Goal: Find specific page/section: Find specific page/section

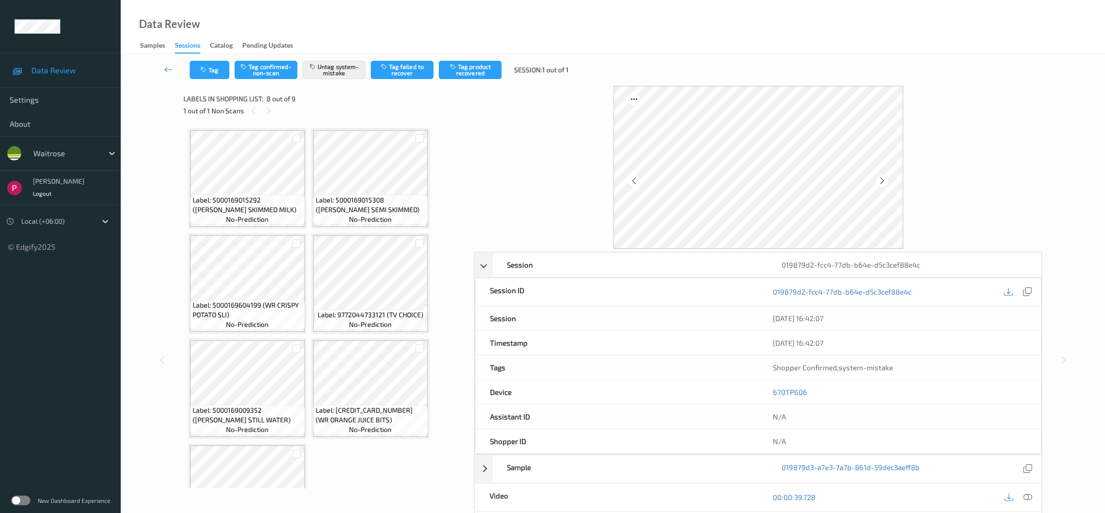
click at [182, 46] on div "Sessions" at bounding box center [188, 47] width 26 height 13
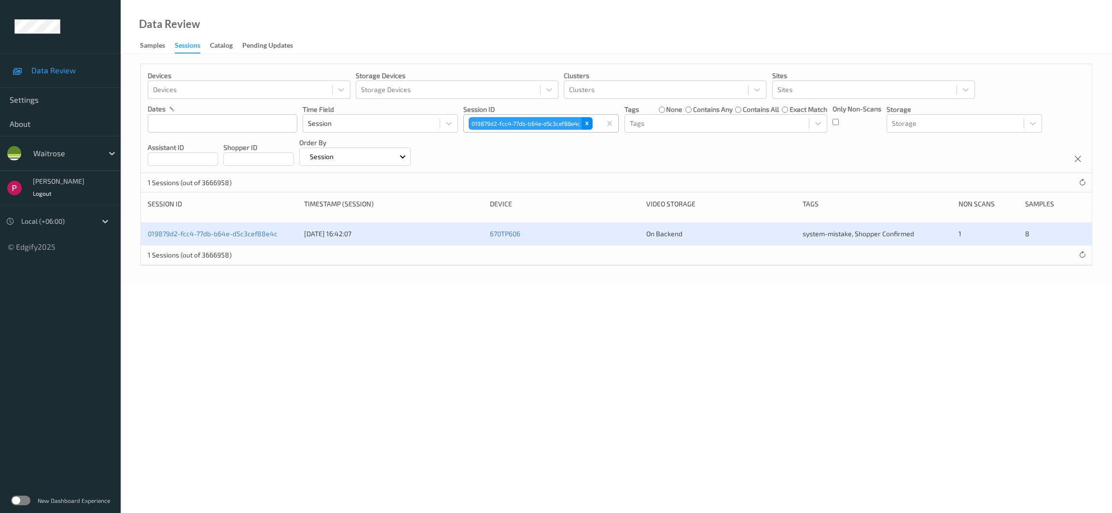
click at [589, 125] on icon "Remove 019879d2-fcc4-77db-b64e-d5c3cef88e4c" at bounding box center [586, 123] width 7 height 7
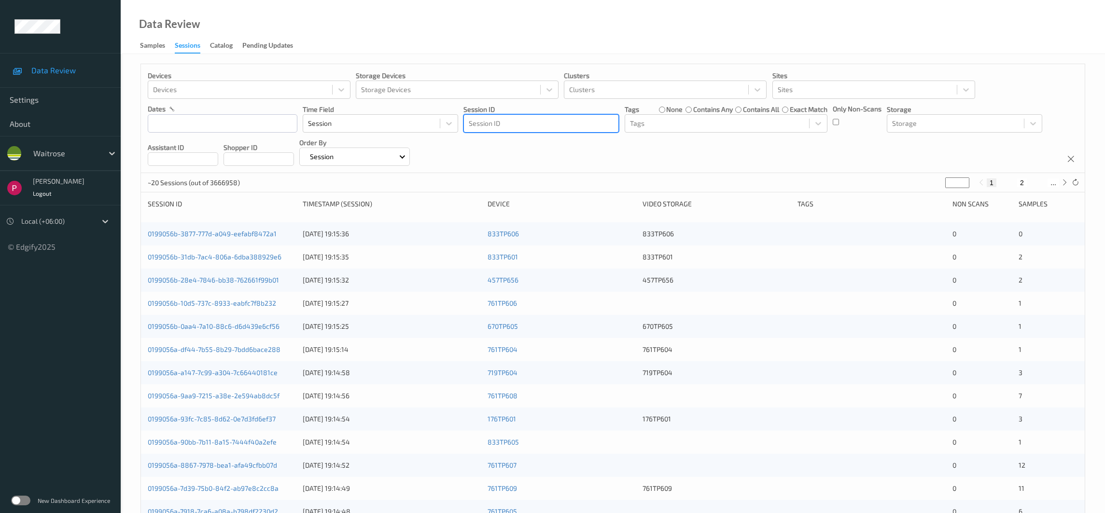
click at [544, 122] on div at bounding box center [541, 124] width 145 height 12
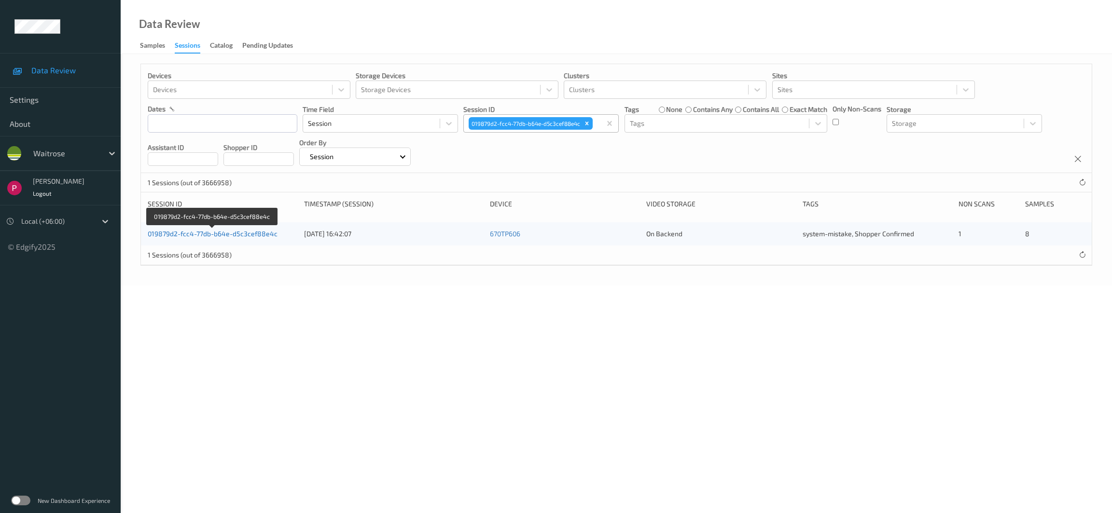
click at [250, 234] on link "019879d2-fcc4-77db-b64e-d5c3cef88e4c" at bounding box center [213, 234] width 130 height 8
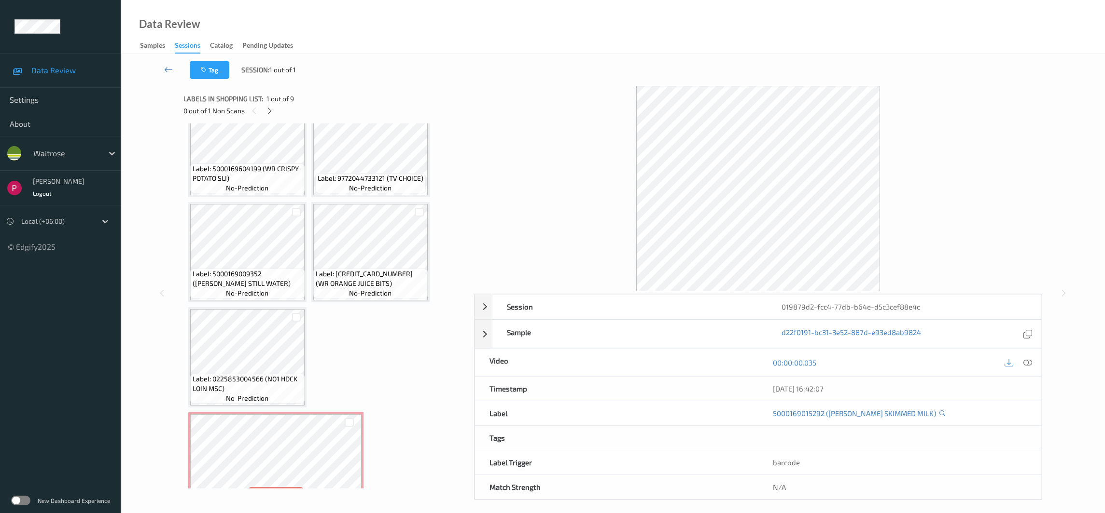
scroll to position [271, 0]
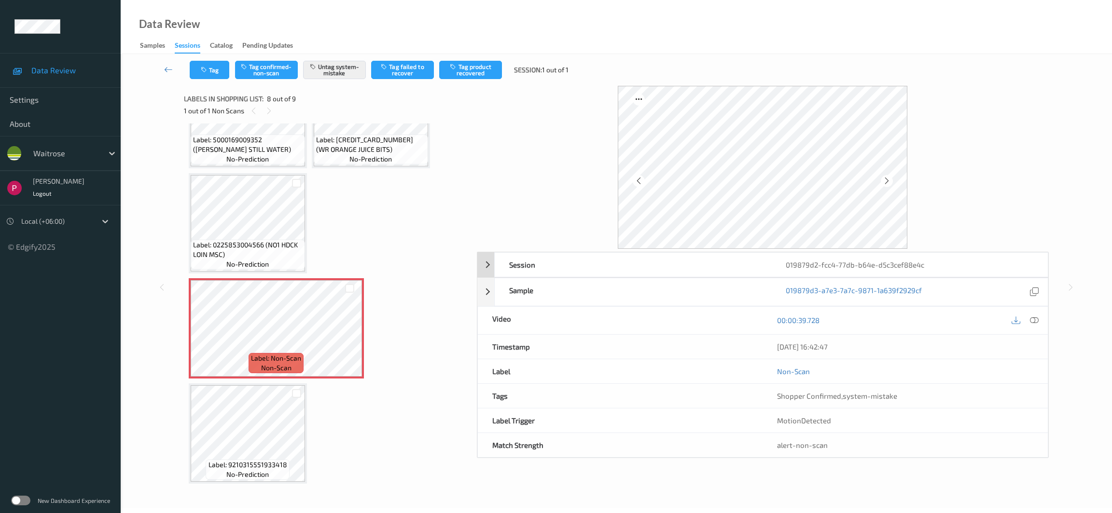
click at [747, 267] on div "Session" at bounding box center [633, 265] width 277 height 24
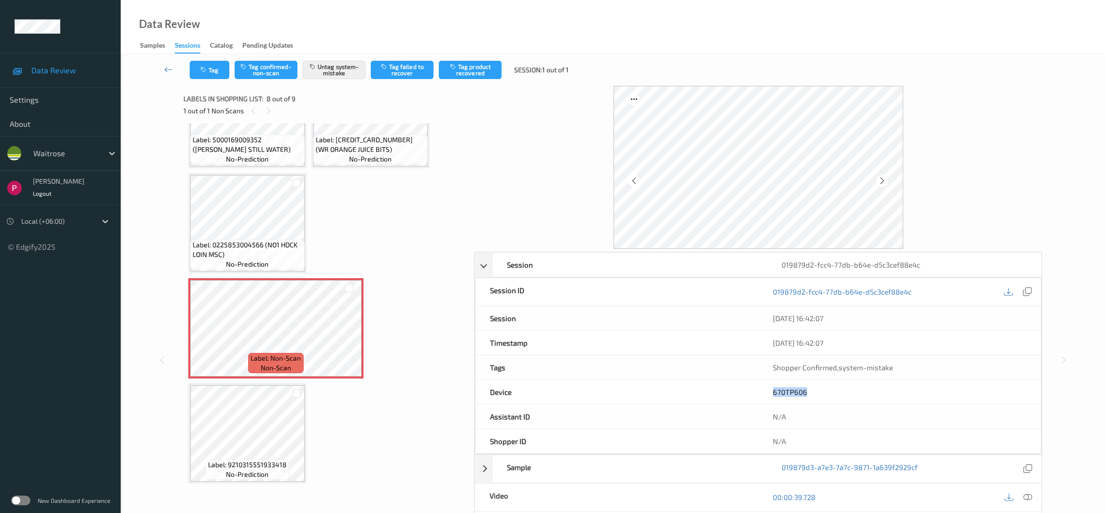
drag, startPoint x: 801, startPoint y: 394, endPoint x: 757, endPoint y: 393, distance: 44.4
click at [757, 393] on div "Device 670TP606" at bounding box center [758, 392] width 566 height 25
copy div "670TP606"
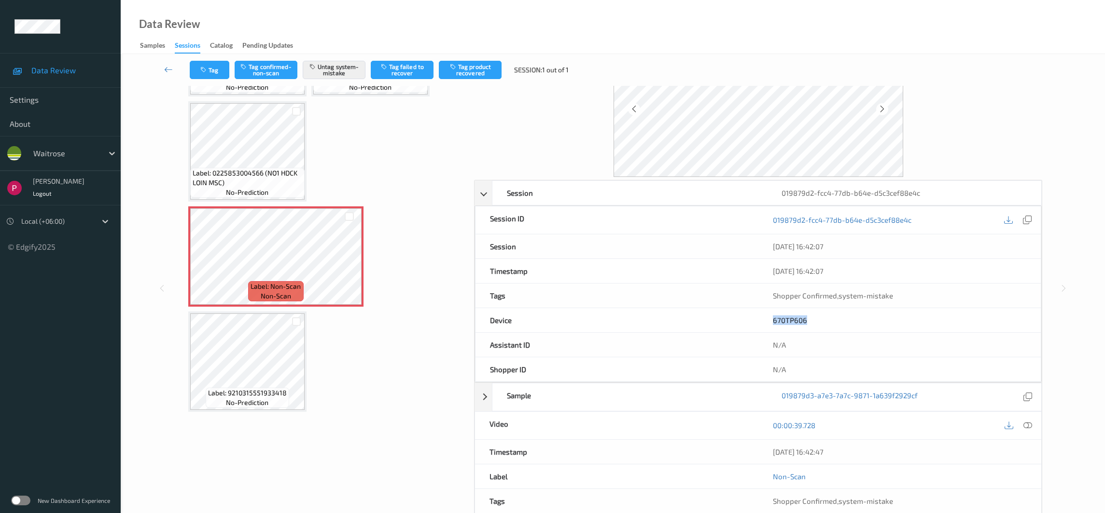
scroll to position [75, 0]
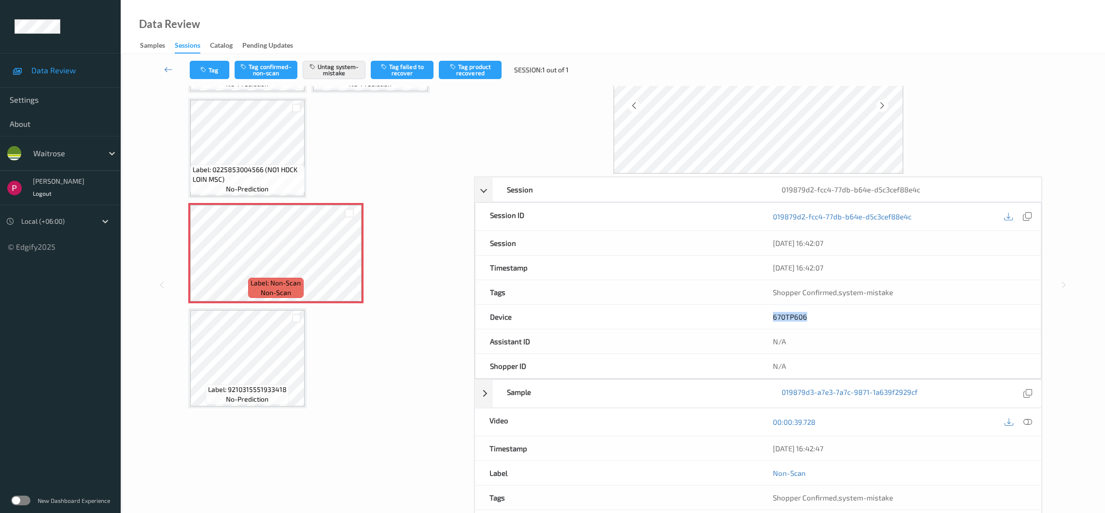
drag, startPoint x: 847, startPoint y: 452, endPoint x: 555, endPoint y: 312, distance: 323.8
click at [618, 418] on div "Session 019879d2-fcc4-77db-b64e-d5c3cef88e4c Session ID 019879d2-fcc4-77db-b64e…" at bounding box center [758, 369] width 568 height 384
click at [348, 260] on icon at bounding box center [349, 261] width 8 height 9
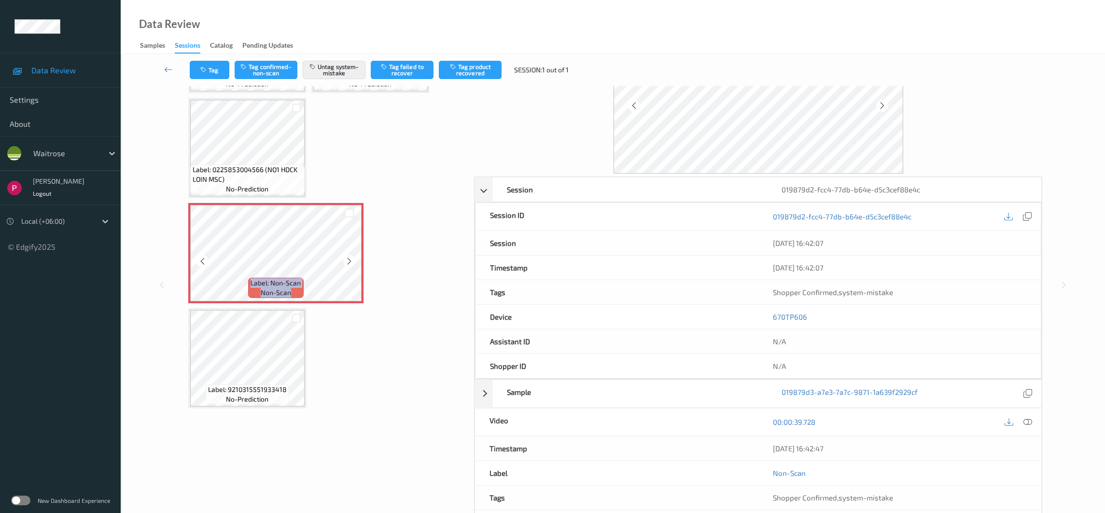
click at [348, 260] on icon at bounding box center [349, 261] width 8 height 9
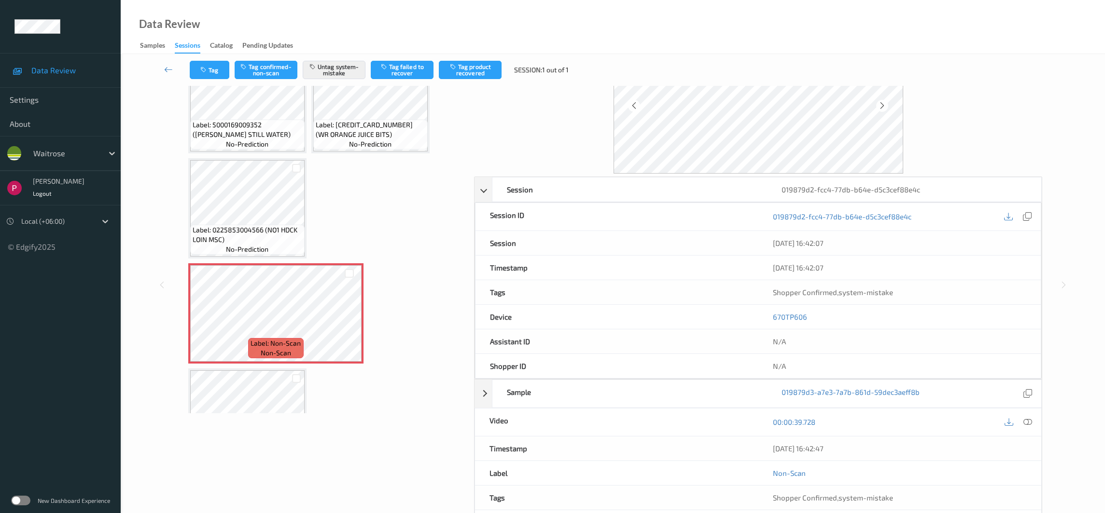
scroll to position [201, 0]
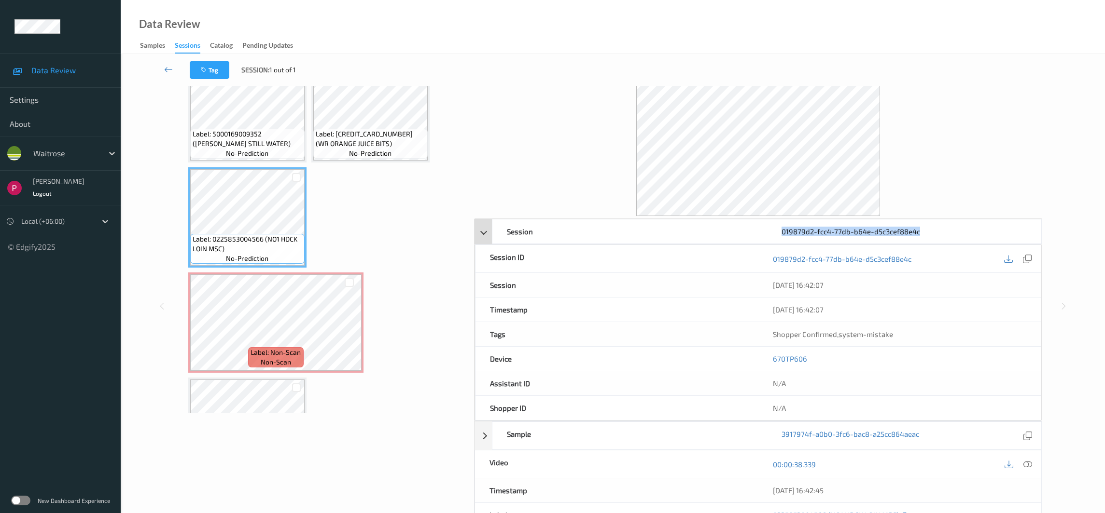
drag, startPoint x: 919, startPoint y: 235, endPoint x: 782, endPoint y: 228, distance: 136.7
click at [782, 228] on div "019879d2-fcc4-77db-b64e-d5c3cef88e4c" at bounding box center [904, 232] width 274 height 24
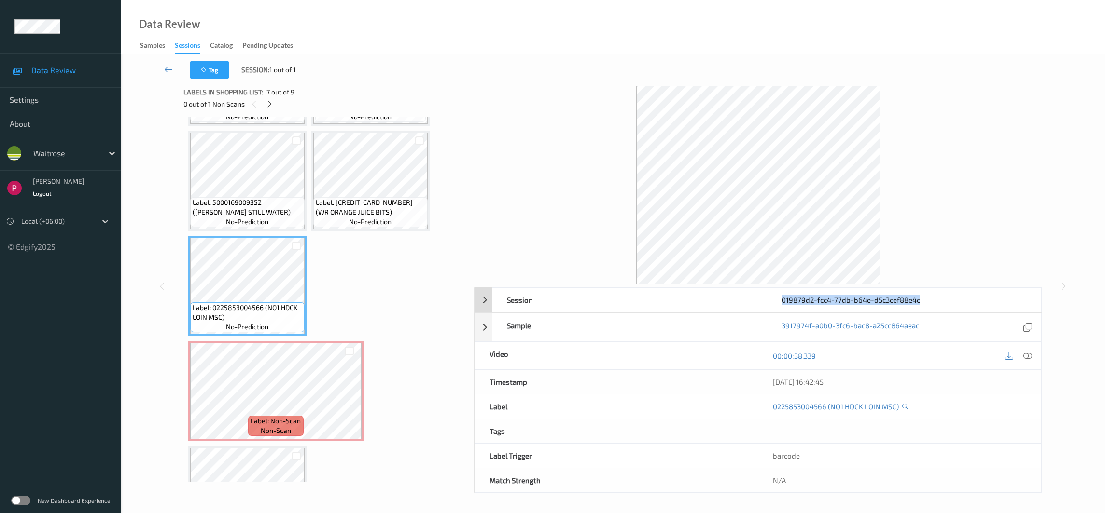
copy div "019879d2-fcc4-77db-b64e-d5c3cef88e4c"
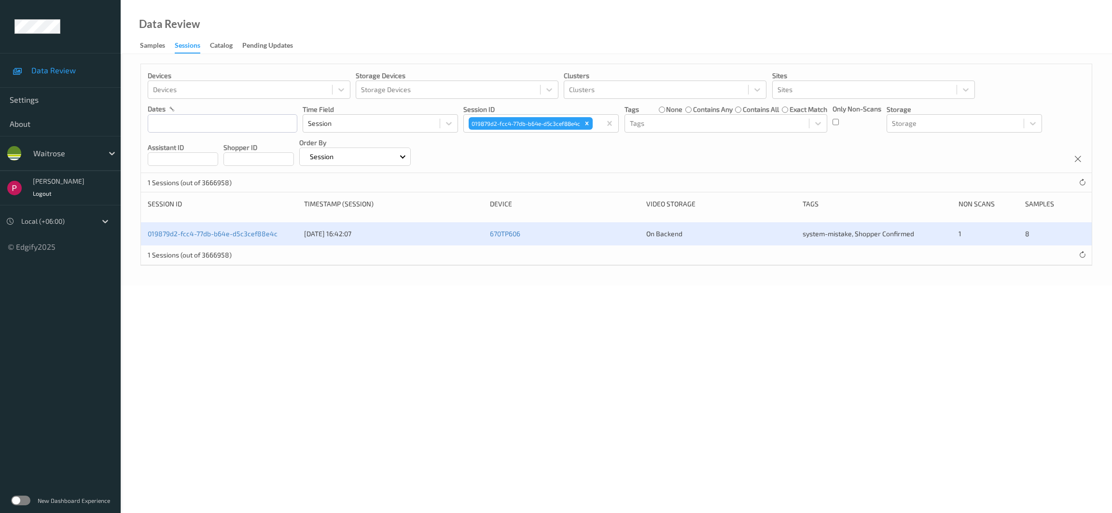
drag, startPoint x: 587, startPoint y: 122, endPoint x: 574, endPoint y: 134, distance: 17.7
click at [587, 122] on icon "Remove 019879d2-fcc4-77db-b64e-d5c3cef88e4c" at bounding box center [586, 123] width 7 height 7
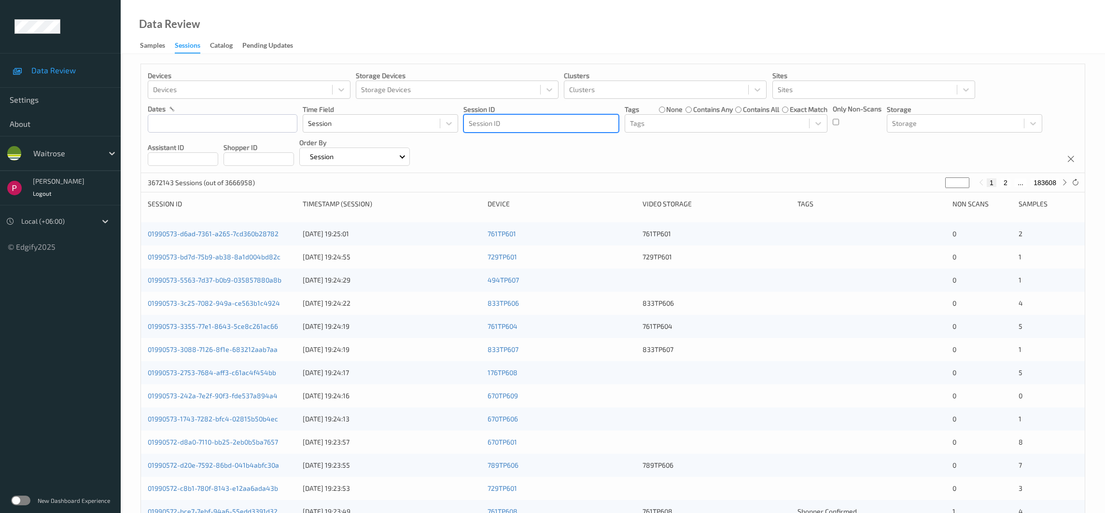
click at [515, 122] on div at bounding box center [541, 124] width 145 height 12
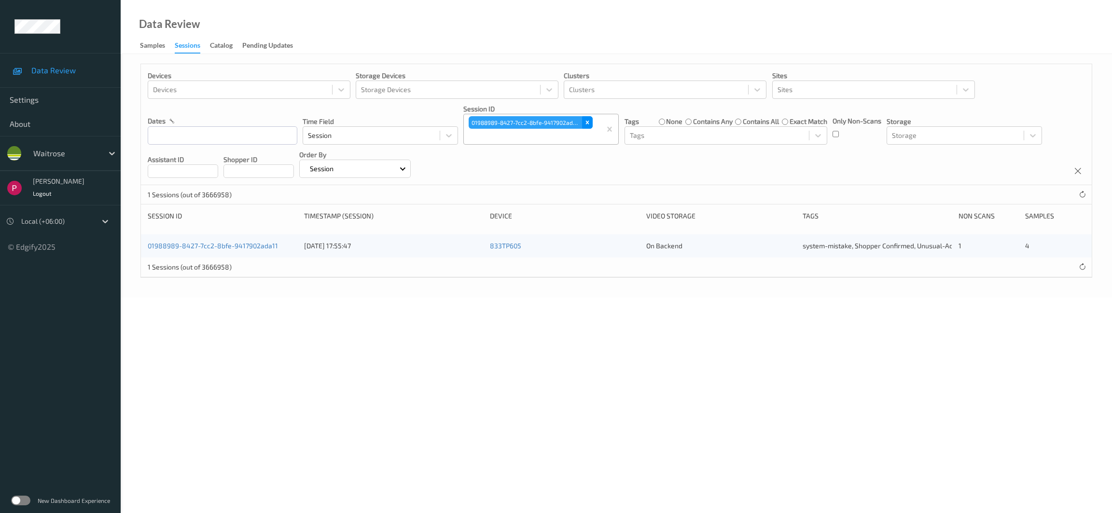
click at [587, 124] on icon "Remove 01988989-8427-7cc2-8bfe-9417902ada11" at bounding box center [587, 122] width 7 height 7
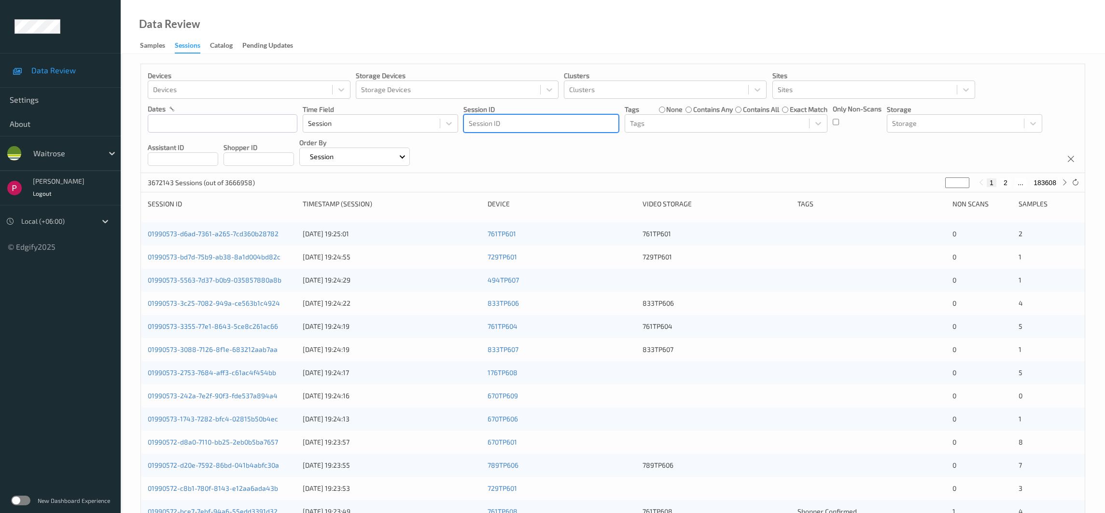
click at [512, 122] on div at bounding box center [541, 124] width 145 height 12
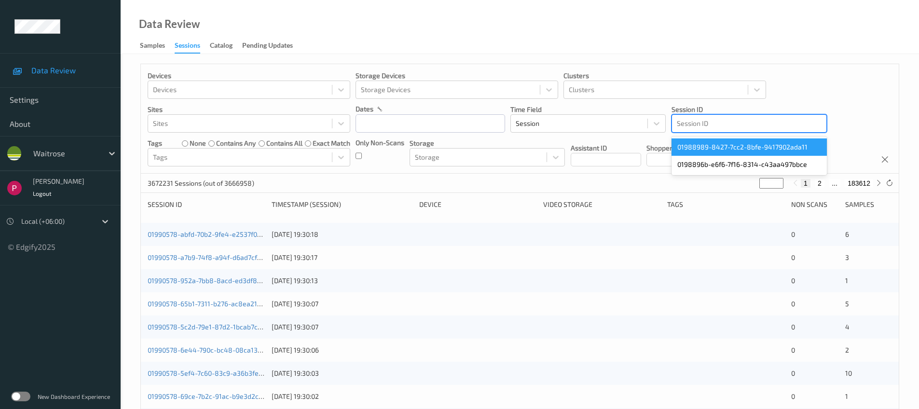
click at [738, 121] on div at bounding box center [749, 124] width 145 height 12
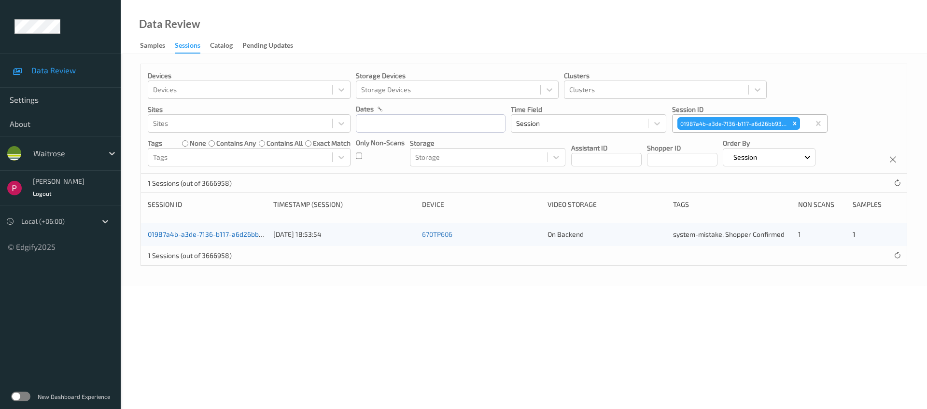
click at [234, 235] on link "01987a4b-a3de-7136-b117-a6d26bb9319f" at bounding box center [212, 234] width 128 height 8
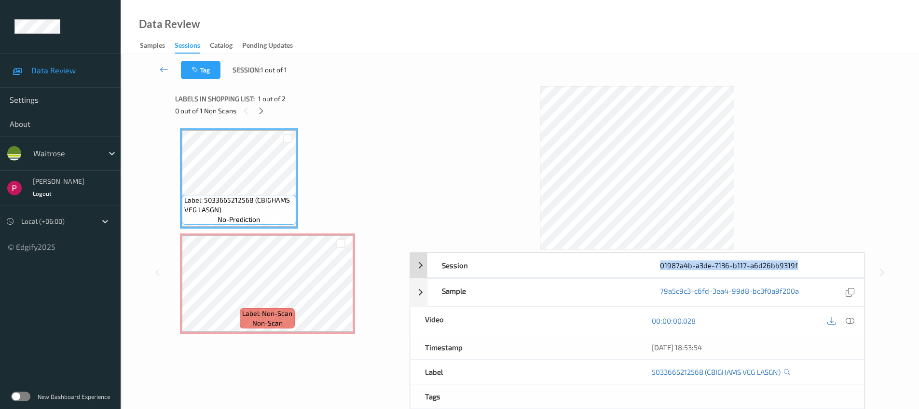
drag, startPoint x: 801, startPoint y: 266, endPoint x: 661, endPoint y: 253, distance: 140.5
click at [660, 267] on div "01987a4b-a3de-7136-b117-a6d26bb9319f" at bounding box center [755, 265] width 218 height 24
copy div "01987a4b-a3de-7136-b117-a6d26bb9319f"
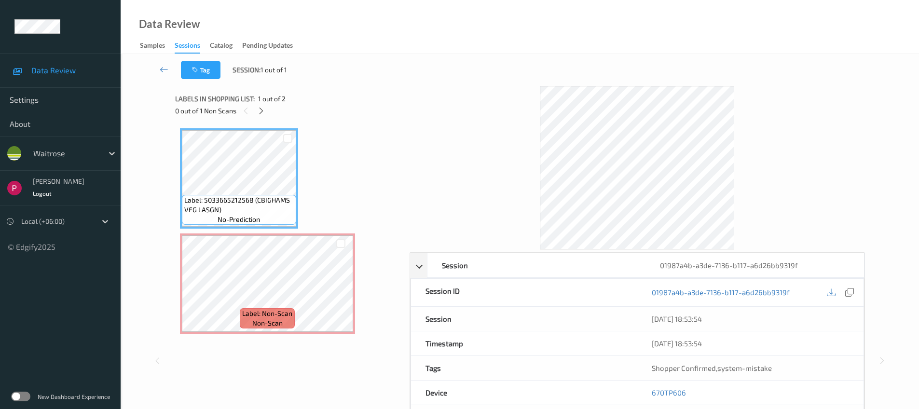
drag, startPoint x: 485, startPoint y: 171, endPoint x: 497, endPoint y: 181, distance: 15.4
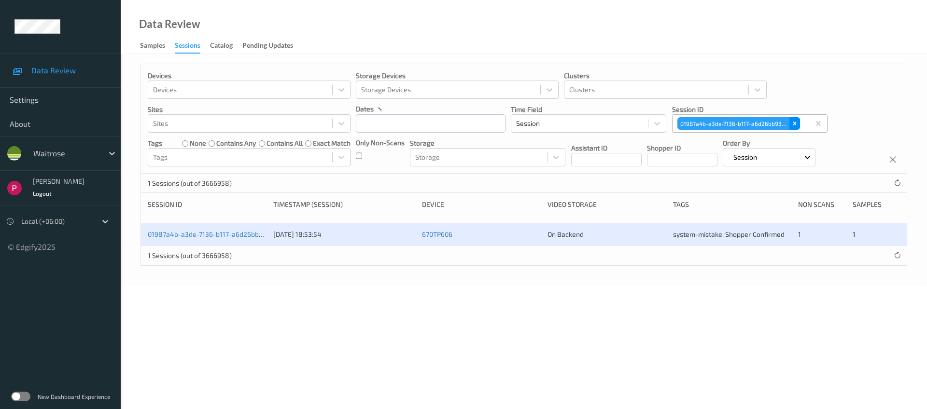
click at [794, 124] on icon "Remove 01987a4b-a3de-7136-b117-a6d26bb9319f" at bounding box center [793, 123] width 3 height 3
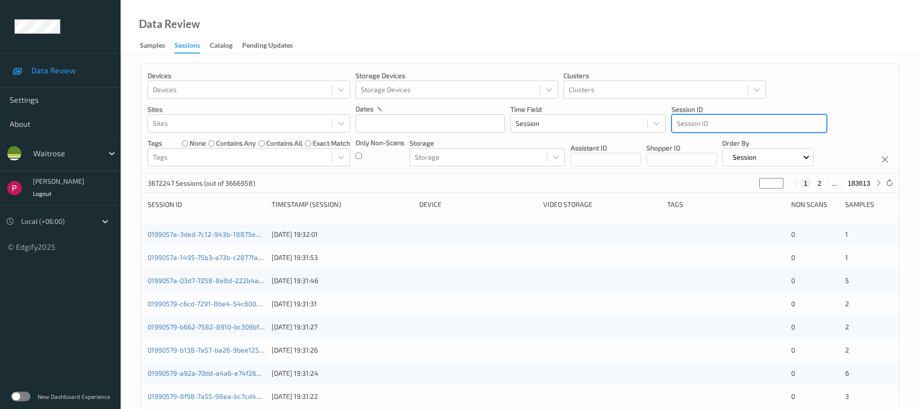
click at [741, 126] on div at bounding box center [749, 124] width 145 height 12
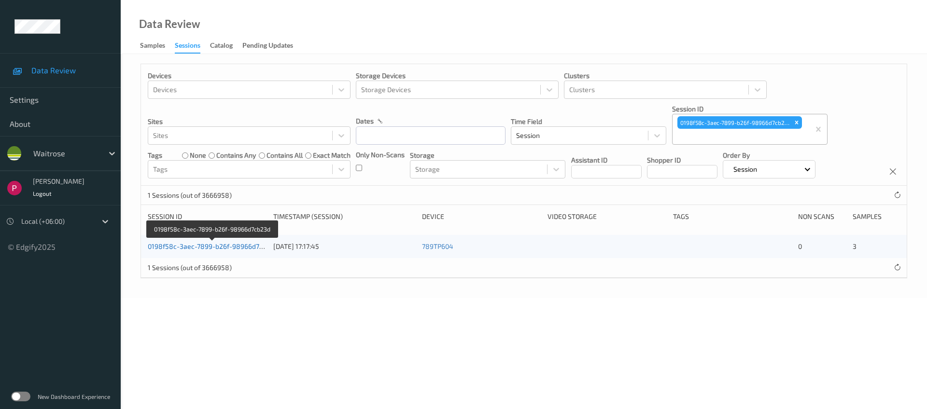
click at [218, 247] on link "0198f58c-3aec-7899-b26f-98966d7cb23d" at bounding box center [213, 246] width 130 height 8
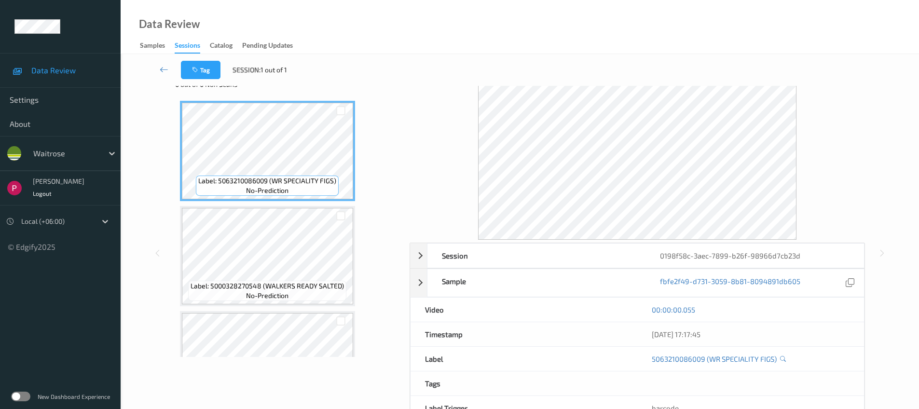
scroll to position [82, 0]
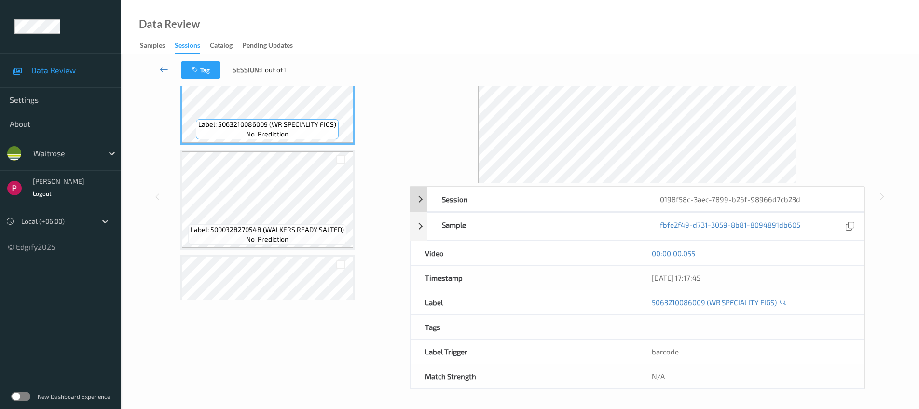
click at [710, 200] on div "0198f58c-3aec-7899-b26f-98966d7cb23d" at bounding box center [755, 199] width 218 height 24
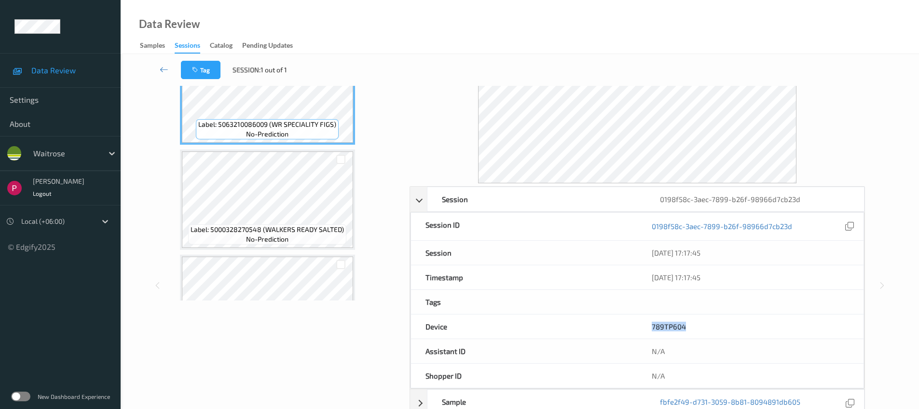
drag, startPoint x: 694, startPoint y: 326, endPoint x: 631, endPoint y: 322, distance: 62.8
click at [629, 324] on div "Device 789TP604" at bounding box center [638, 327] width 454 height 25
copy div "789TP604"
click at [693, 327] on div "789TP604" at bounding box center [750, 327] width 226 height 24
drag, startPoint x: 652, startPoint y: 329, endPoint x: 633, endPoint y: 329, distance: 19.3
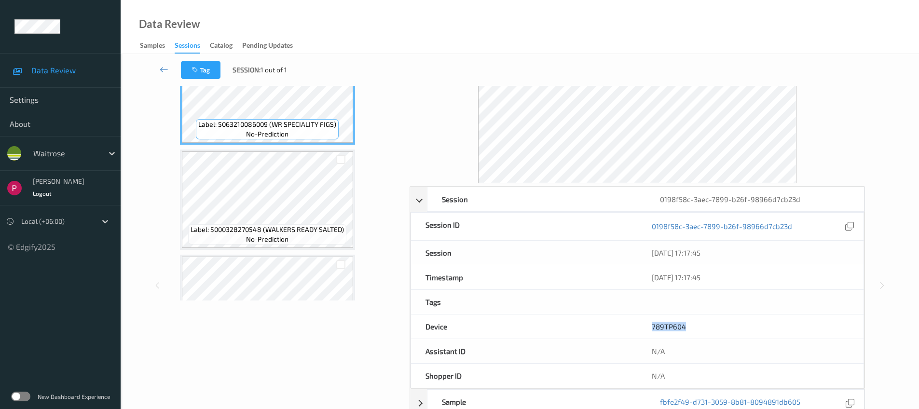
click at [633, 329] on div "Device 789TP604" at bounding box center [638, 327] width 454 height 25
copy div "789TP604"
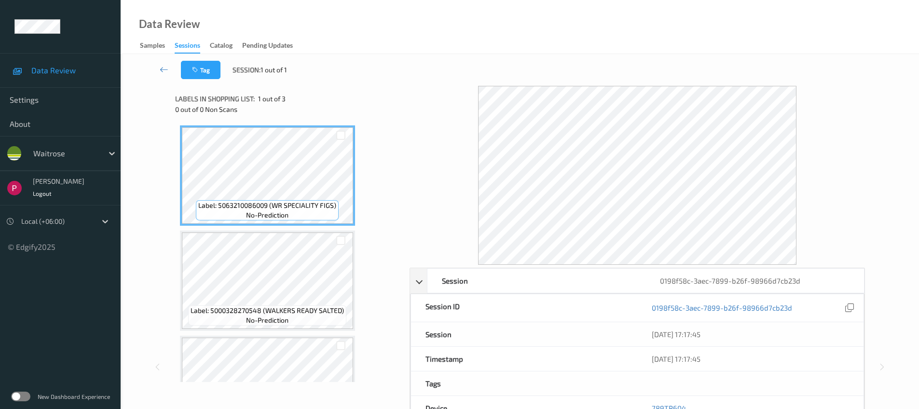
scroll to position [0, 0]
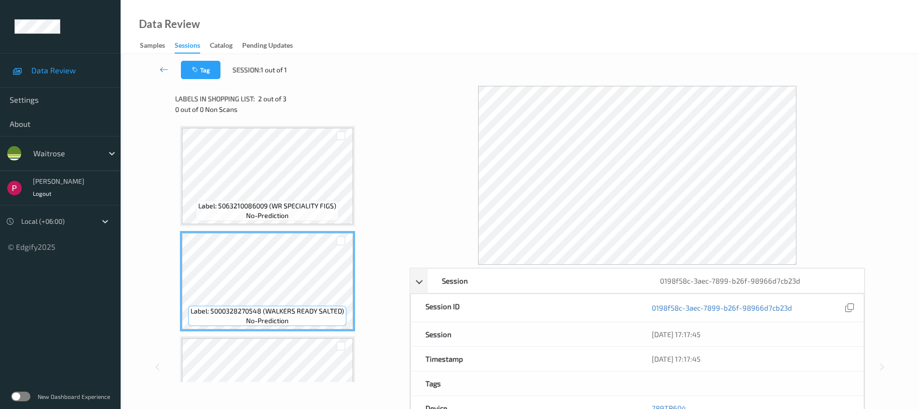
click at [275, 332] on div "Label: 5063210086009 (WR SPECIALITY FIGS) no-prediction Label: 5000328270548 (W…" at bounding box center [289, 281] width 218 height 311
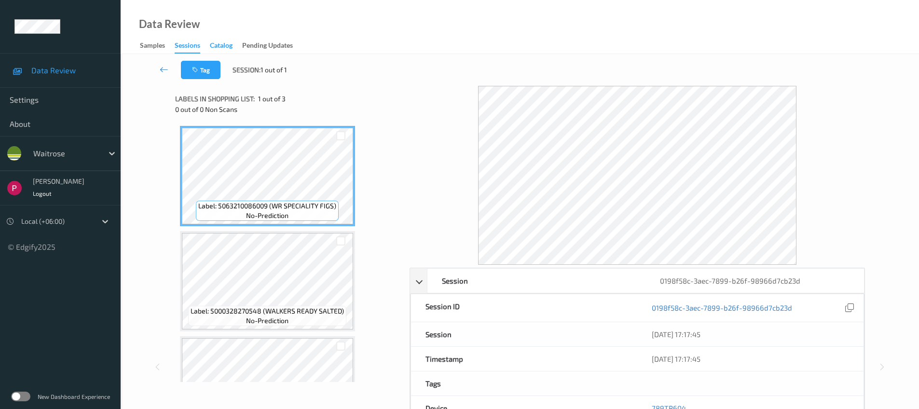
click at [218, 43] on div "Catalog" at bounding box center [221, 47] width 23 height 12
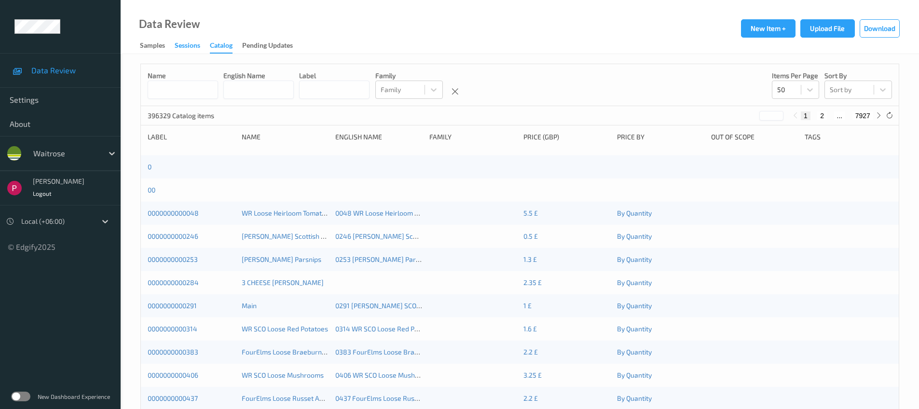
click at [183, 44] on div "Sessions" at bounding box center [188, 47] width 26 height 12
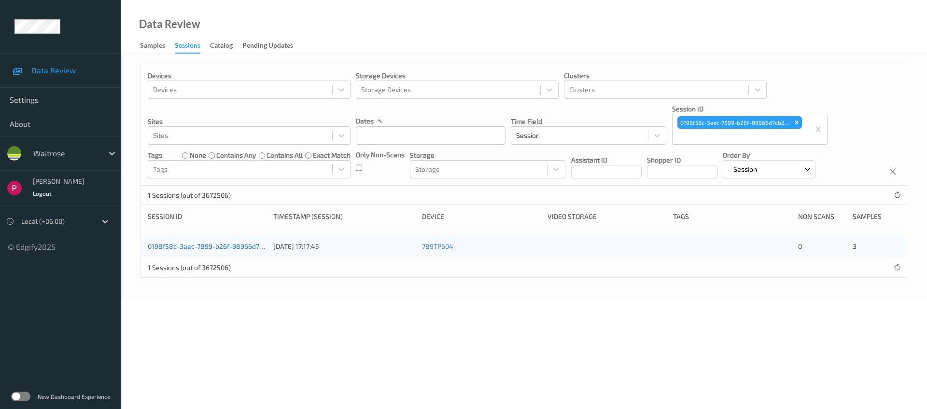
click at [230, 246] on link "0198f58c-3aec-7899-b26f-98966d7cb23d" at bounding box center [213, 246] width 130 height 8
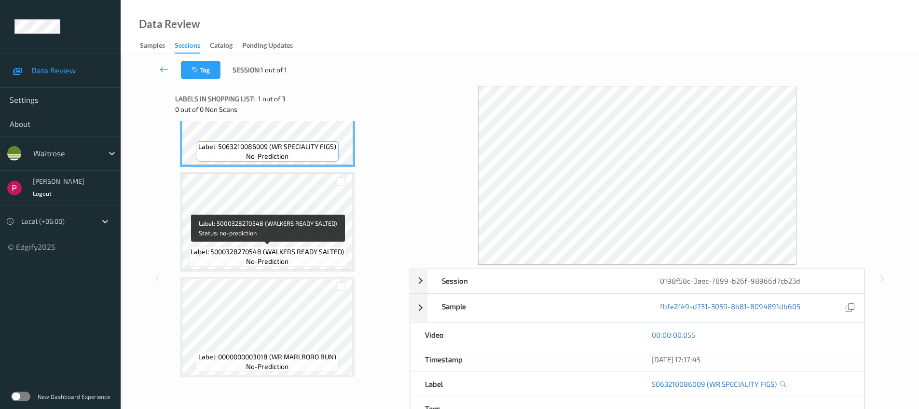
scroll to position [82, 0]
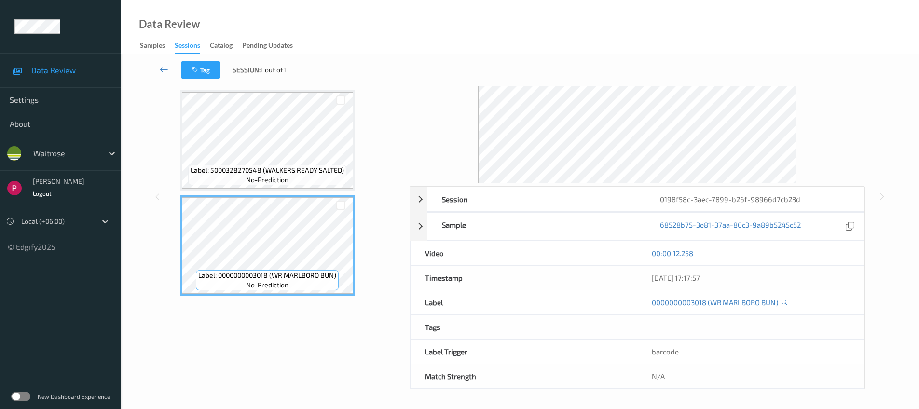
click at [264, 172] on span "Label: 5000328270548 (WALKERS READY SALTED)" at bounding box center [267, 171] width 153 height 10
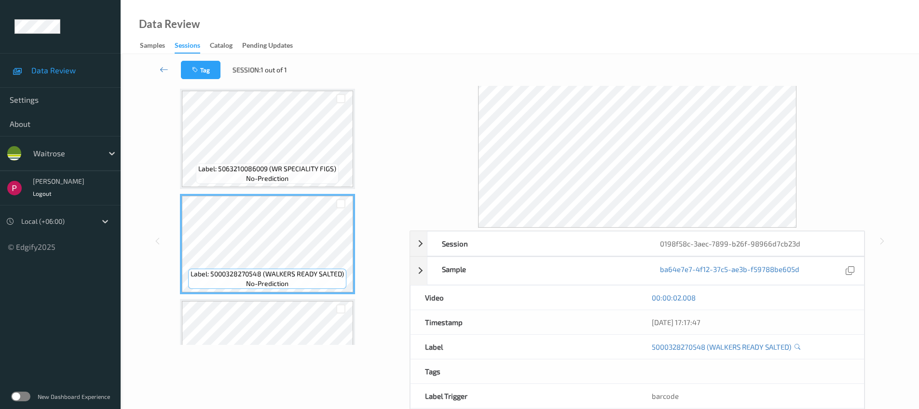
scroll to position [0, 0]
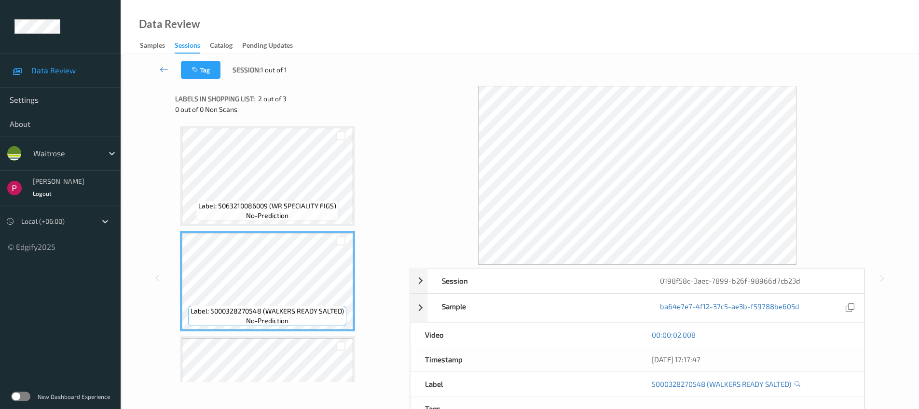
click at [184, 49] on div "Sessions" at bounding box center [188, 47] width 26 height 13
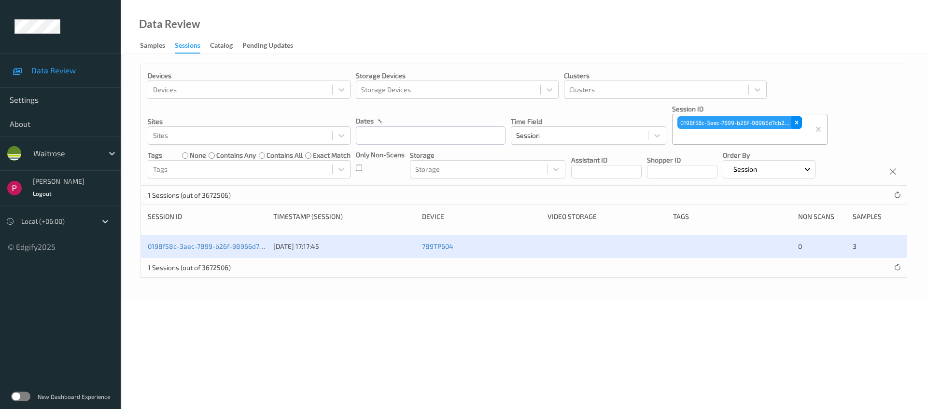
click at [797, 123] on icon "Remove 0198f58c-3aec-7899-b26f-98966d7cb23d" at bounding box center [795, 122] width 3 height 3
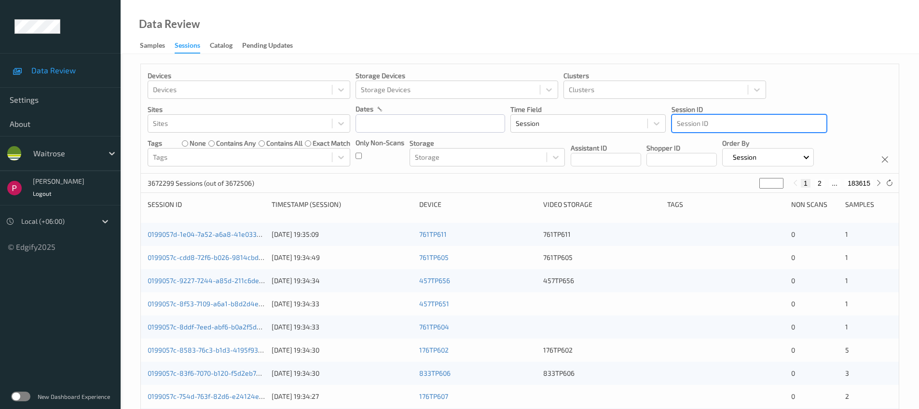
click at [746, 123] on div at bounding box center [749, 124] width 145 height 12
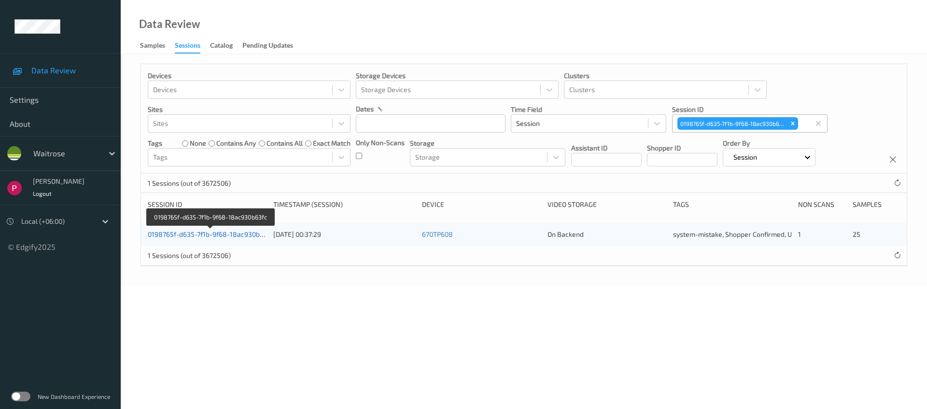
click at [234, 236] on link "0198765f-d635-7f1b-9f68-18ac930b63fc" at bounding box center [210, 234] width 125 height 8
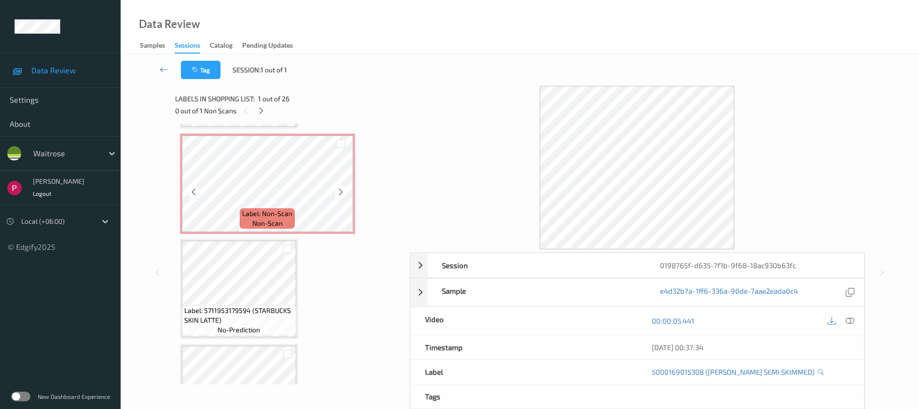
scroll to position [734, 0]
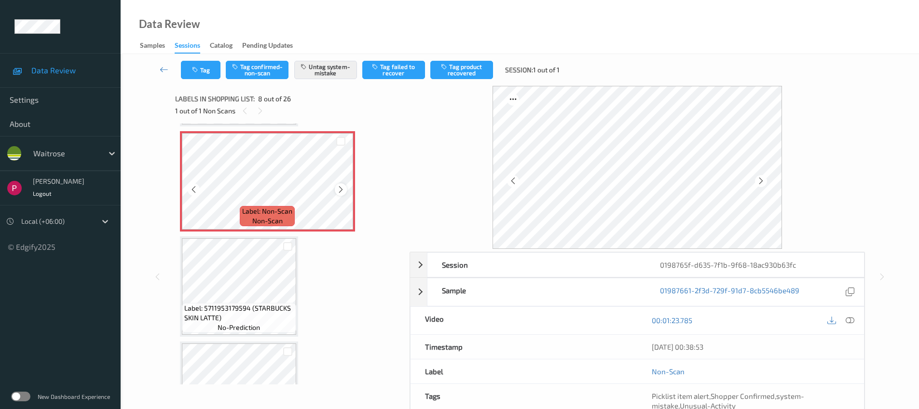
click at [340, 188] on icon at bounding box center [341, 189] width 8 height 9
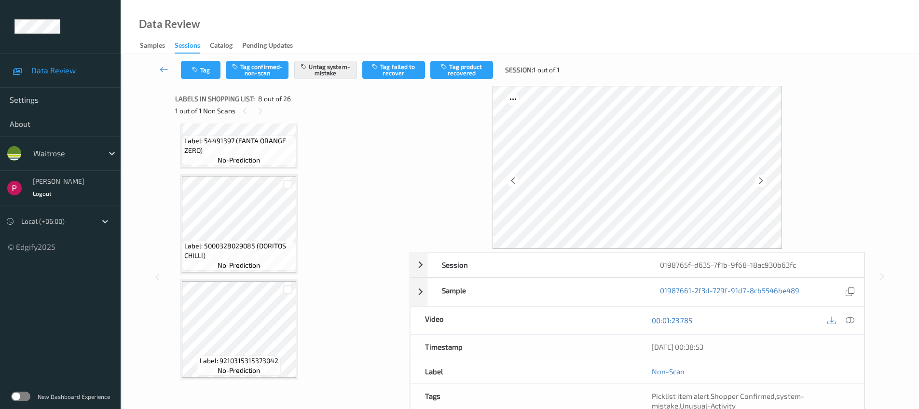
scroll to position [78, 0]
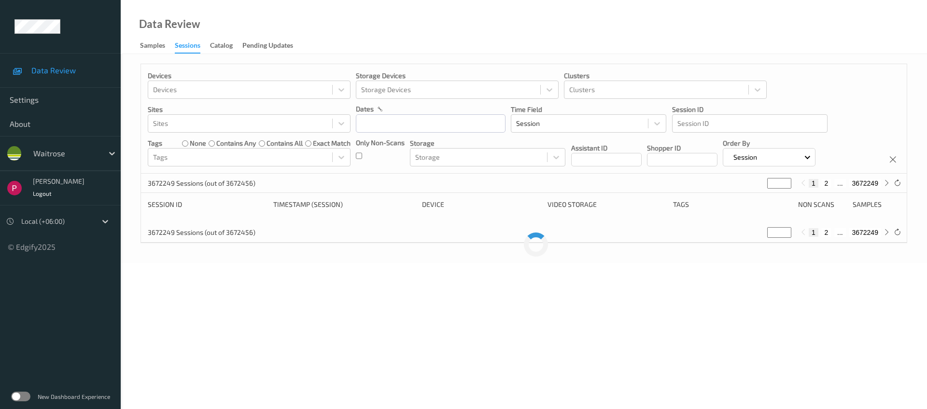
click at [60, 74] on span "Data Review" at bounding box center [71, 71] width 80 height 10
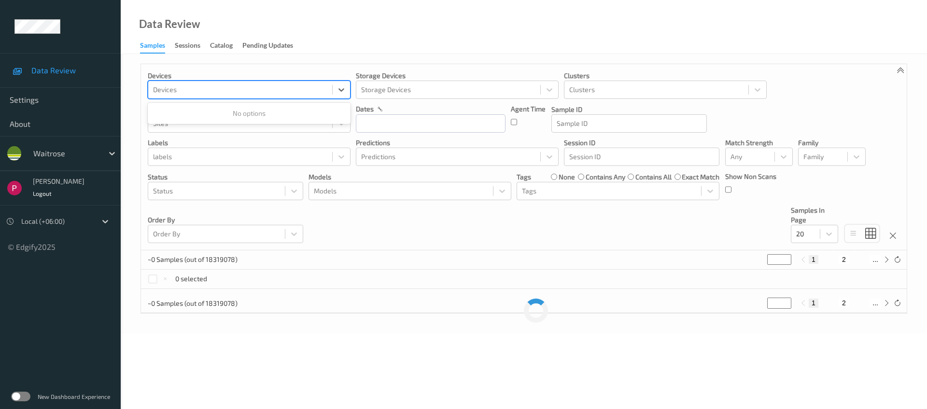
click at [188, 87] on div at bounding box center [240, 90] width 174 height 12
paste input "789TP604"
type input "789TP604"
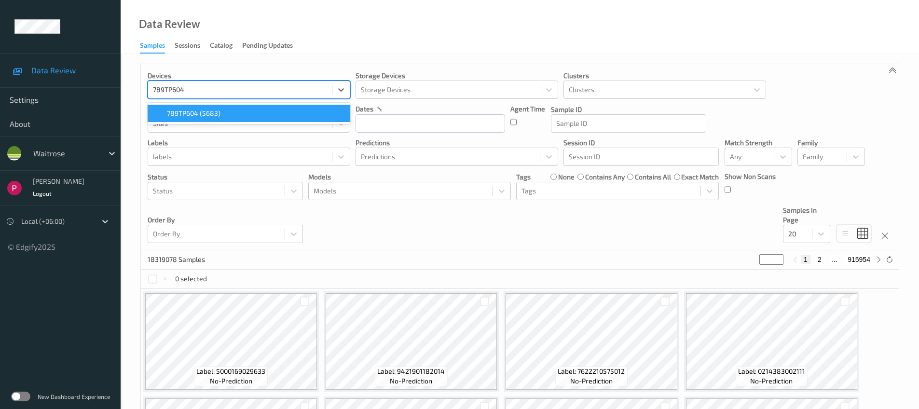
click at [197, 116] on span "789TP604 (5683)" at bounding box center [194, 114] width 54 height 10
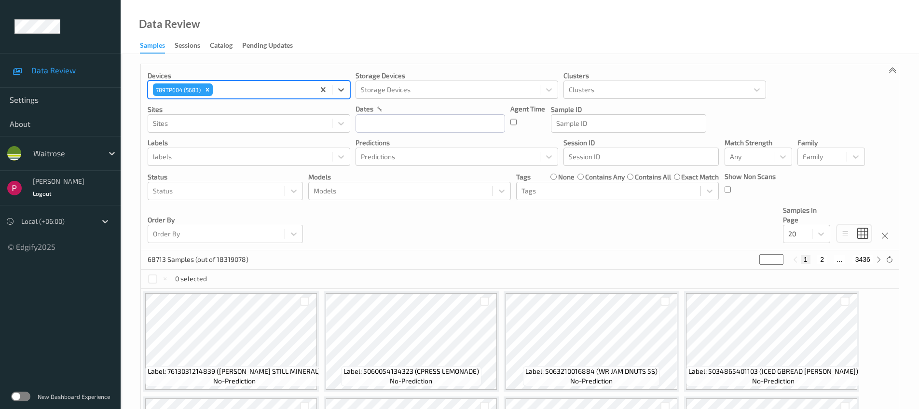
click at [238, 83] on div "789TP604 (5683)" at bounding box center [231, 90] width 166 height 16
click at [209, 89] on icon "Remove 789TP604 (5683)" at bounding box center [207, 89] width 7 height 7
paste input "789TP604"
type input "789TP604"
click at [186, 46] on div "Sessions" at bounding box center [188, 47] width 26 height 12
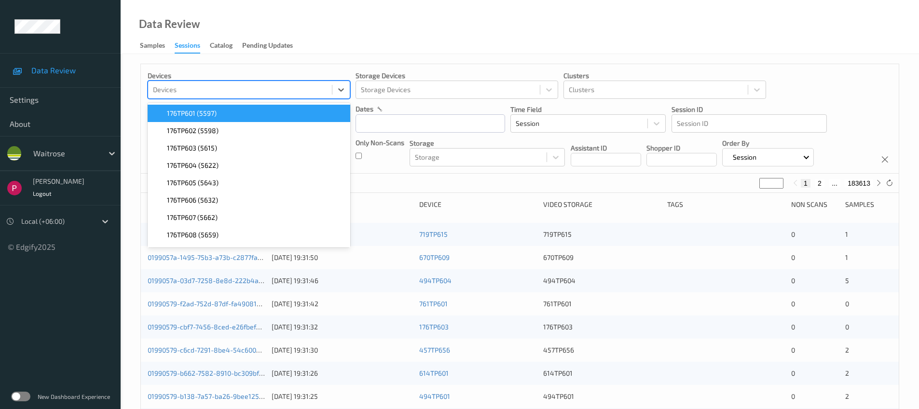
click at [198, 90] on div at bounding box center [240, 90] width 174 height 12
paste input "789TP604"
type input "789TP604"
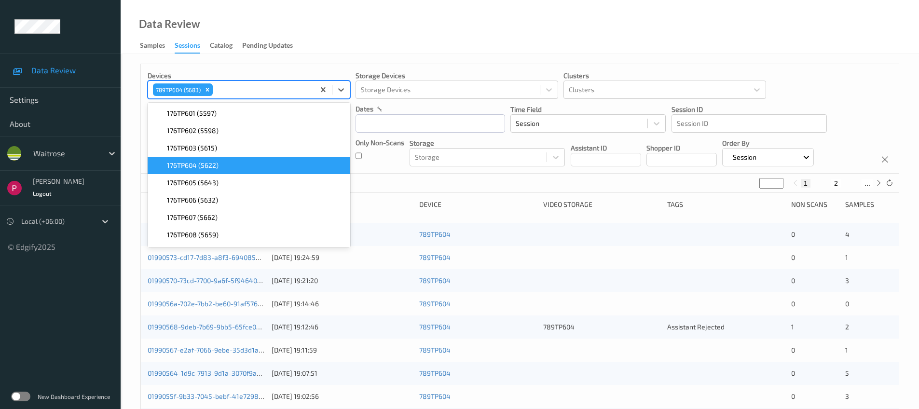
click at [625, 276] on div at bounding box center [601, 281] width 117 height 10
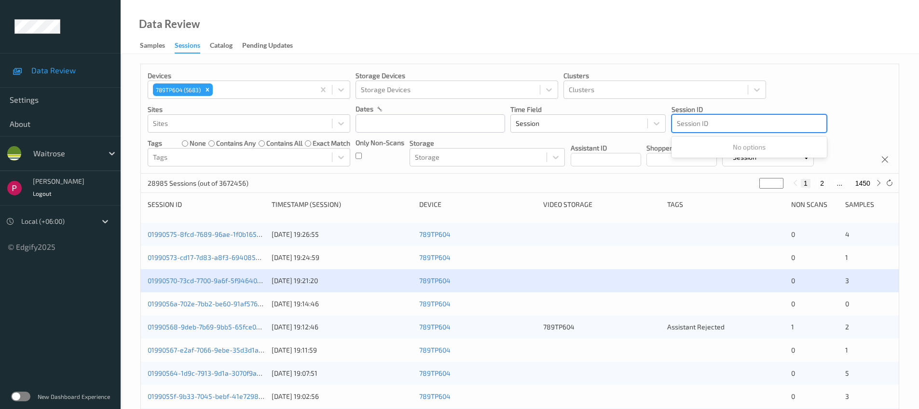
drag, startPoint x: 702, startPoint y: 125, endPoint x: 734, endPoint y: 132, distance: 32.0
click at [702, 125] on div at bounding box center [749, 124] width 145 height 12
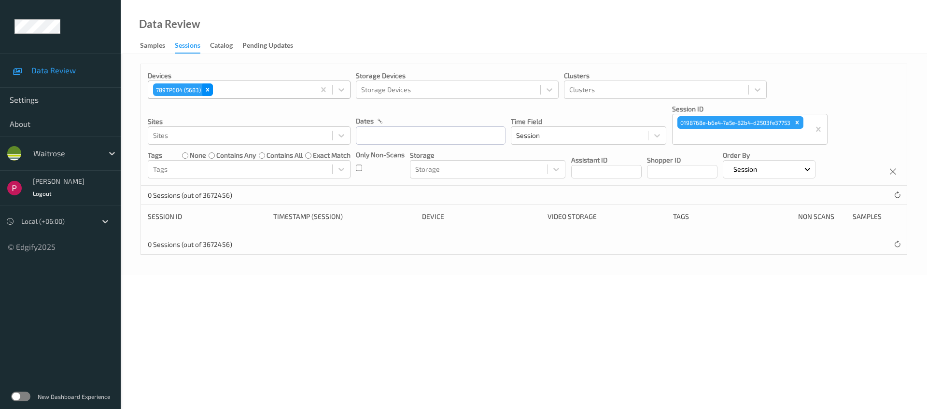
click at [209, 91] on icon "Remove 789TP604 (5683)" at bounding box center [207, 89] width 7 height 7
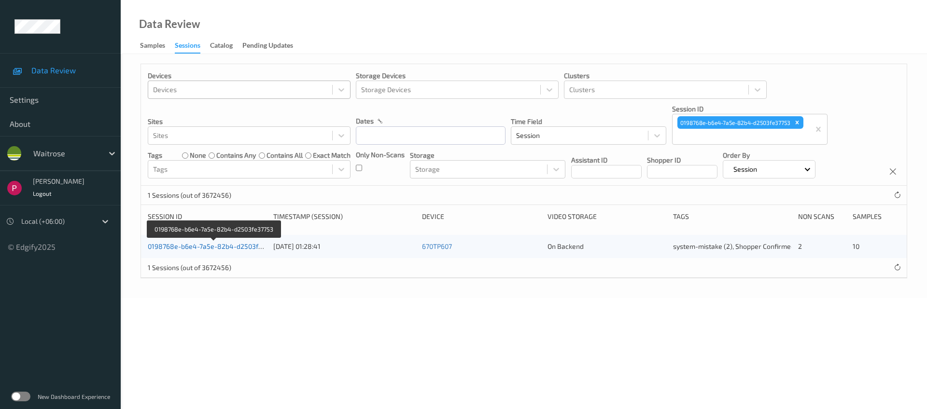
click at [198, 249] on link "0198768e-b6e4-7a5e-82b4-d2503fe37753" at bounding box center [214, 246] width 133 height 8
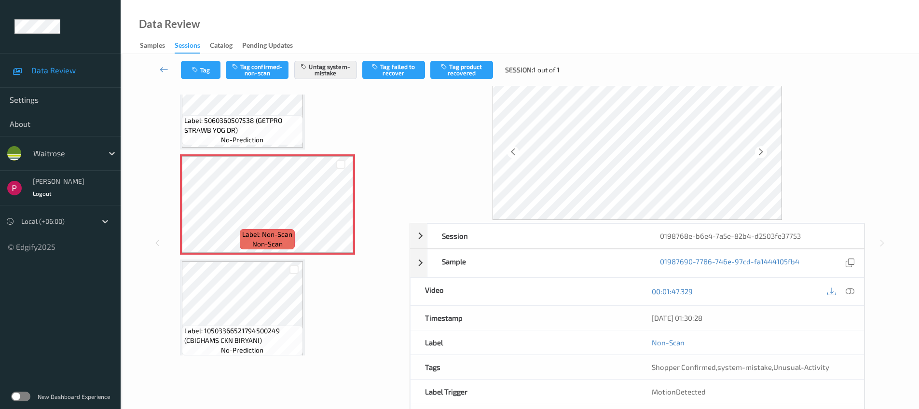
scroll to position [69, 0]
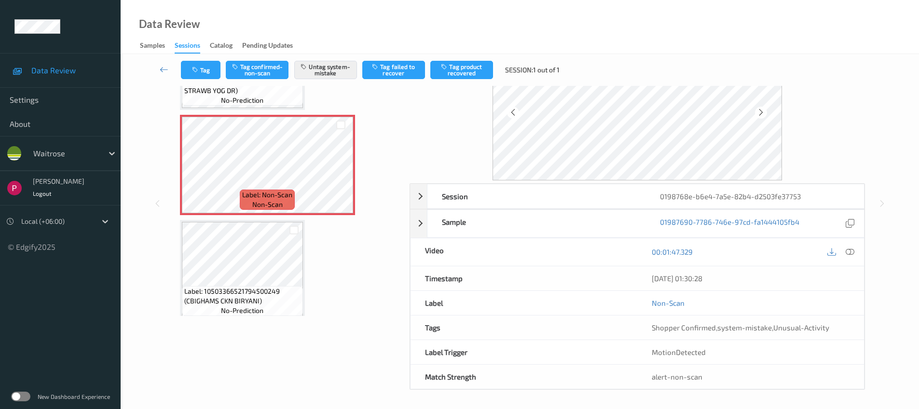
drag, startPoint x: 732, startPoint y: 280, endPoint x: 664, endPoint y: 277, distance: 68.6
click at [650, 281] on div "05/08/2025 01:30:28" at bounding box center [750, 278] width 227 height 24
copy div "05/08/2025 01:30:28"
click at [421, 193] on div "Session 0198768e-b6e4-7a5e-82b4-d2503fe37753" at bounding box center [637, 196] width 455 height 25
